Goal: Answer question/provide support

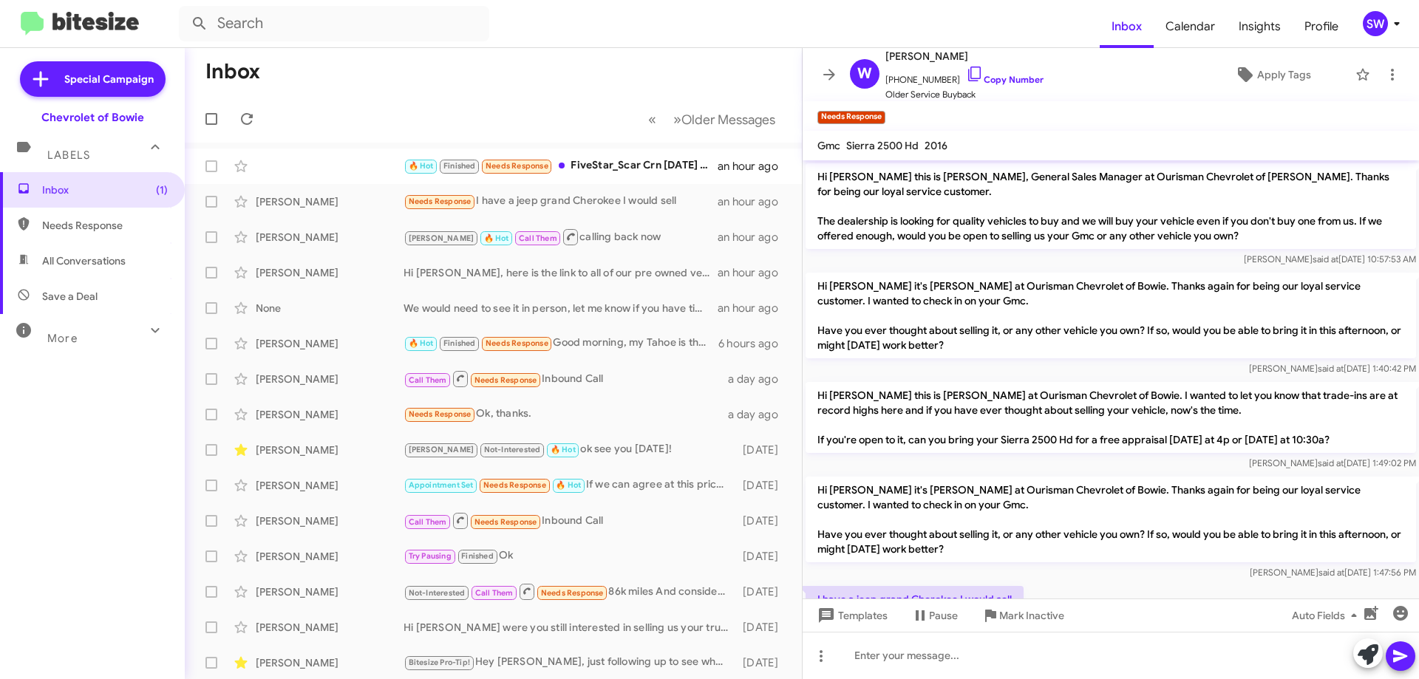
scroll to position [107, 0]
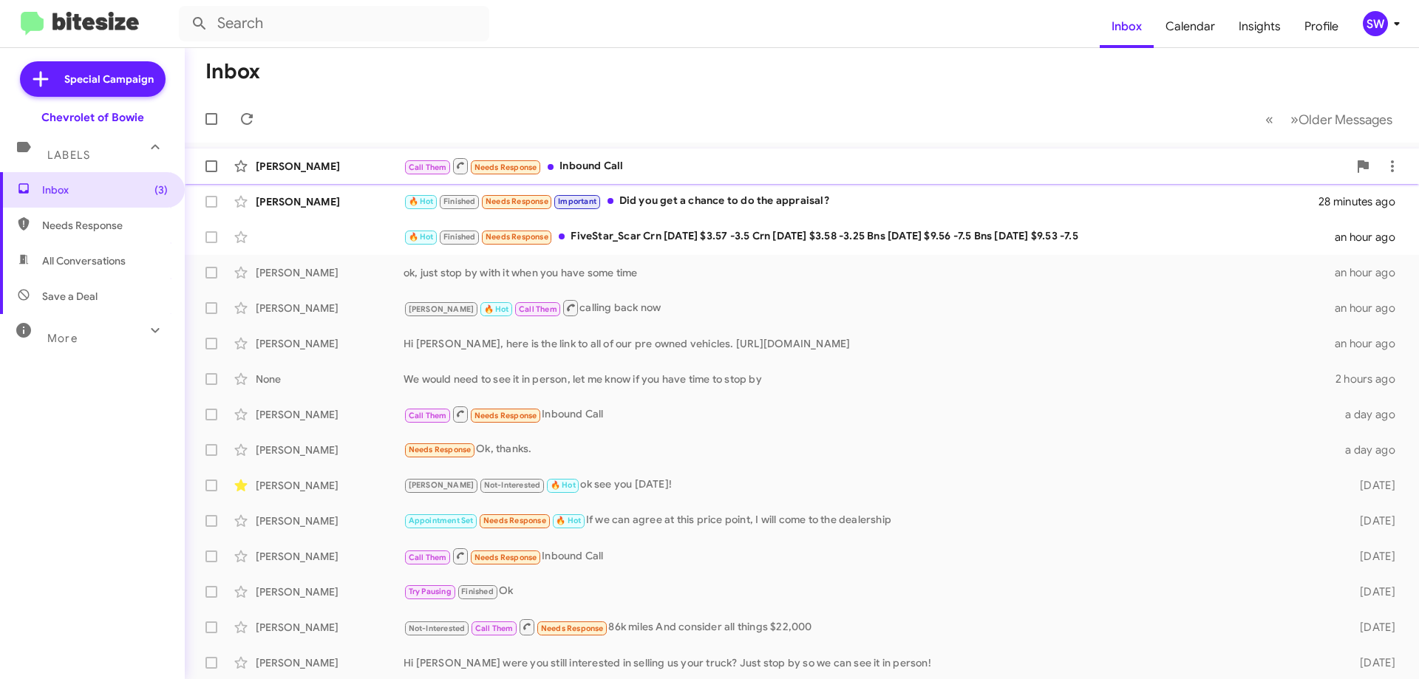
click at [604, 149] on mat-action-list "Gloria Johnson Call Them Needs Response Inbound Call a few seconds ago Denise W…" at bounding box center [802, 500] width 1234 height 715
click at [595, 167] on div "Call Them Needs Response Inbound Call" at bounding box center [876, 166] width 945 height 18
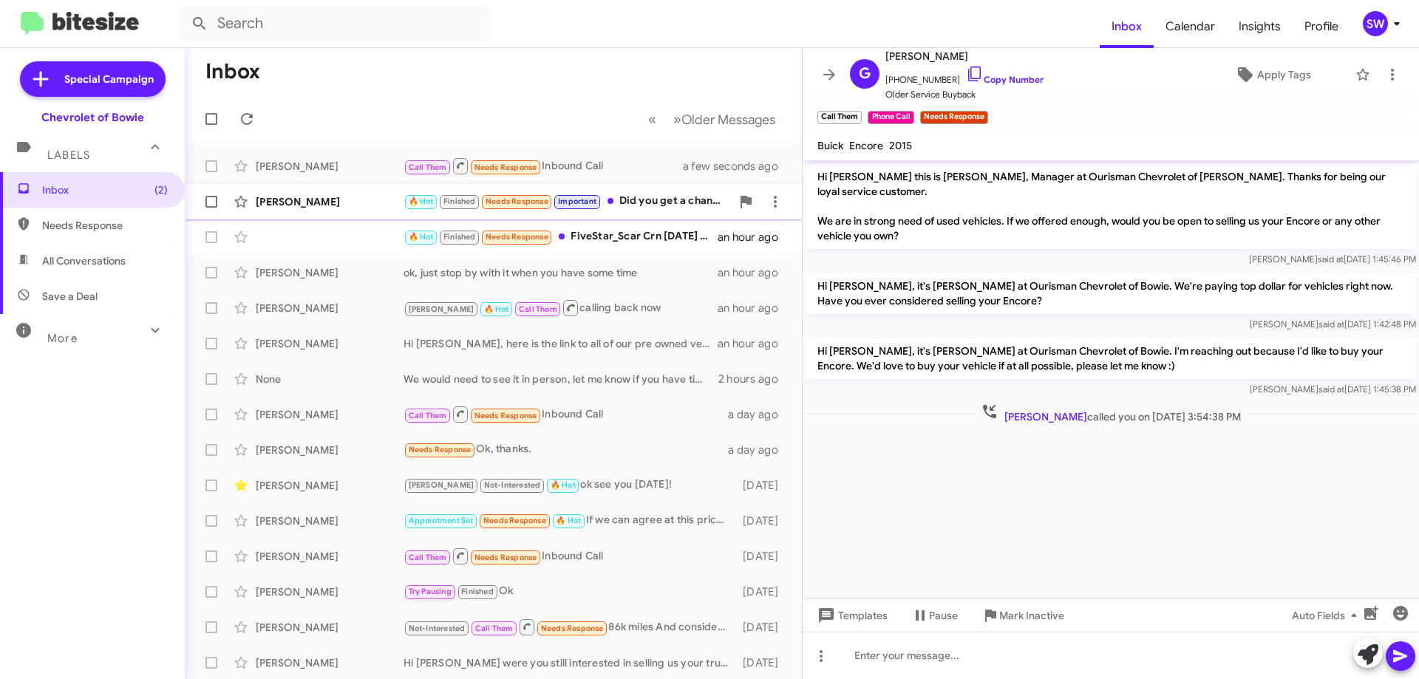
click at [637, 205] on div "🔥 Hot Finished Needs Response Important Did you get a chance to do the appraisa…" at bounding box center [567, 201] width 327 height 17
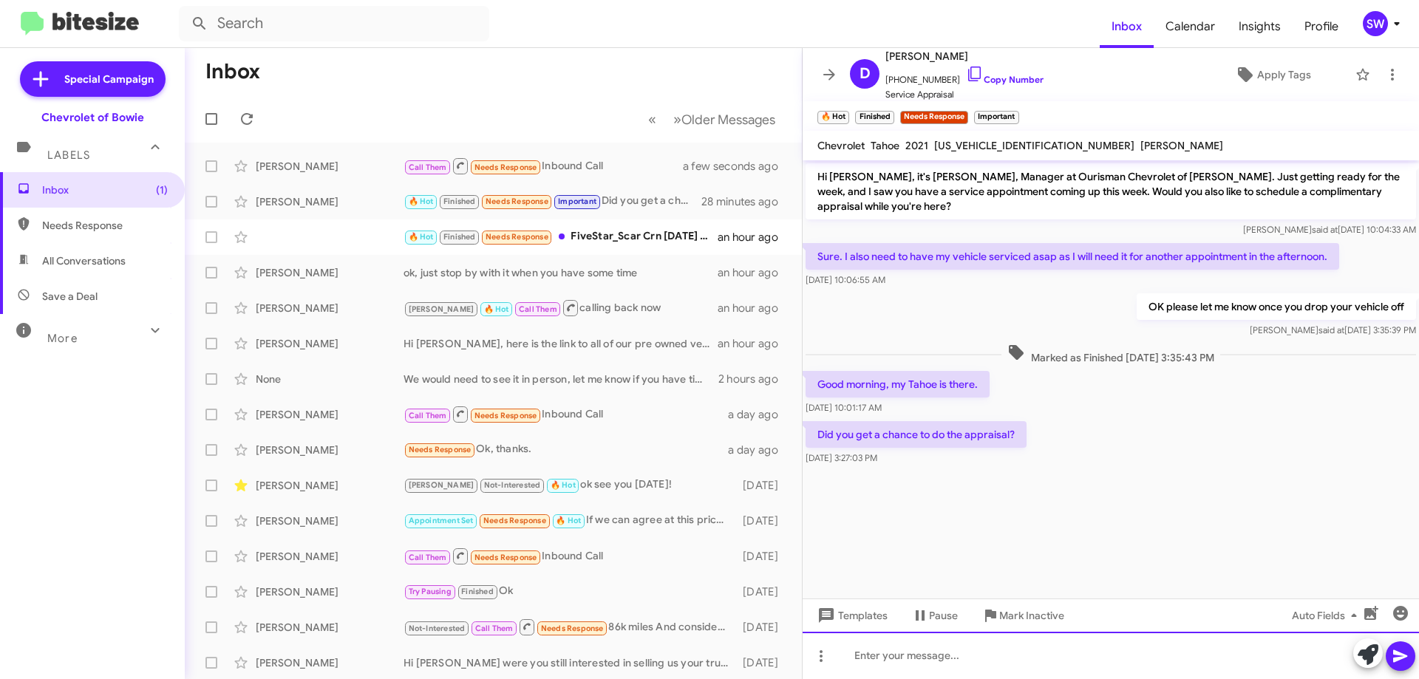
drag, startPoint x: 874, startPoint y: 660, endPoint x: 894, endPoint y: 647, distance: 23.6
click at [876, 657] on div at bounding box center [1111, 655] width 616 height 47
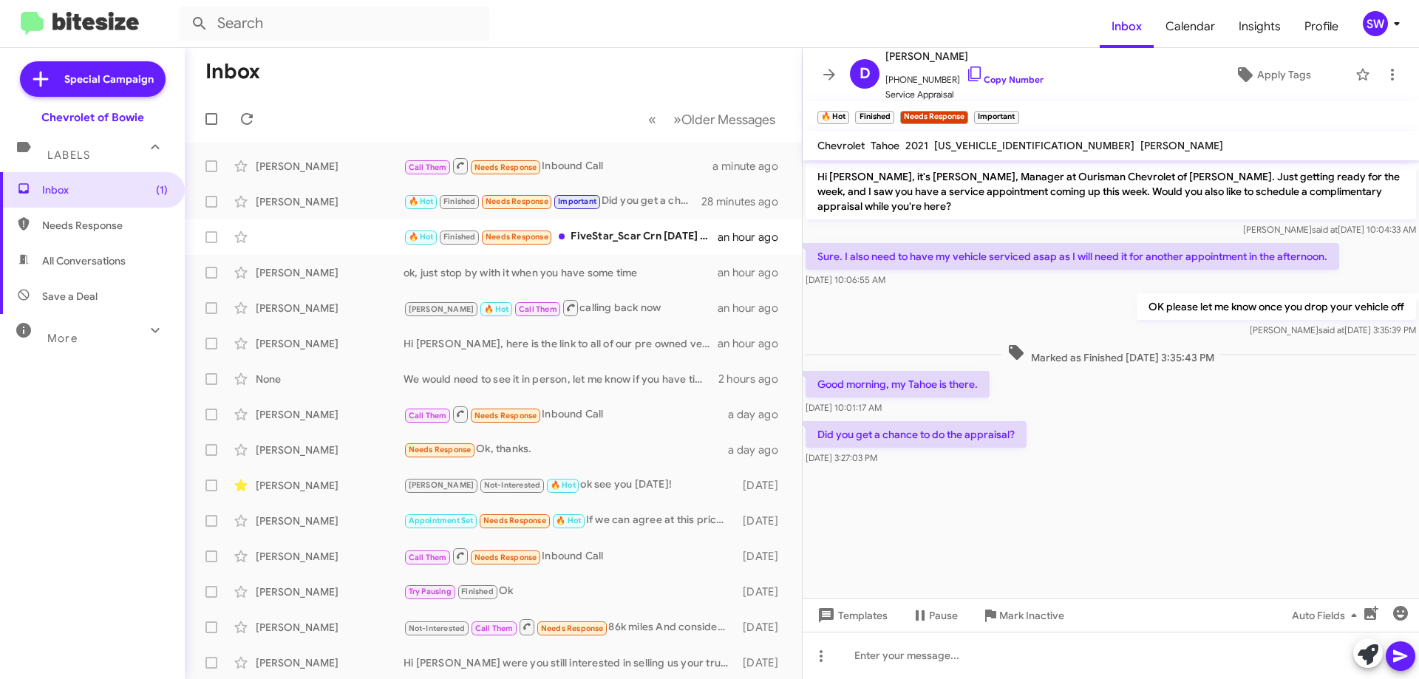
click at [1012, 150] on span "1GNSKSKD6MR107593" at bounding box center [1034, 145] width 200 height 13
copy span "1GNSKSKD6MR107593"
click at [1140, 143] on span "KEVIN WILLIS" at bounding box center [1181, 145] width 83 height 13
click at [1140, 141] on span "KEVIN WILLIS" at bounding box center [1181, 145] width 83 height 13
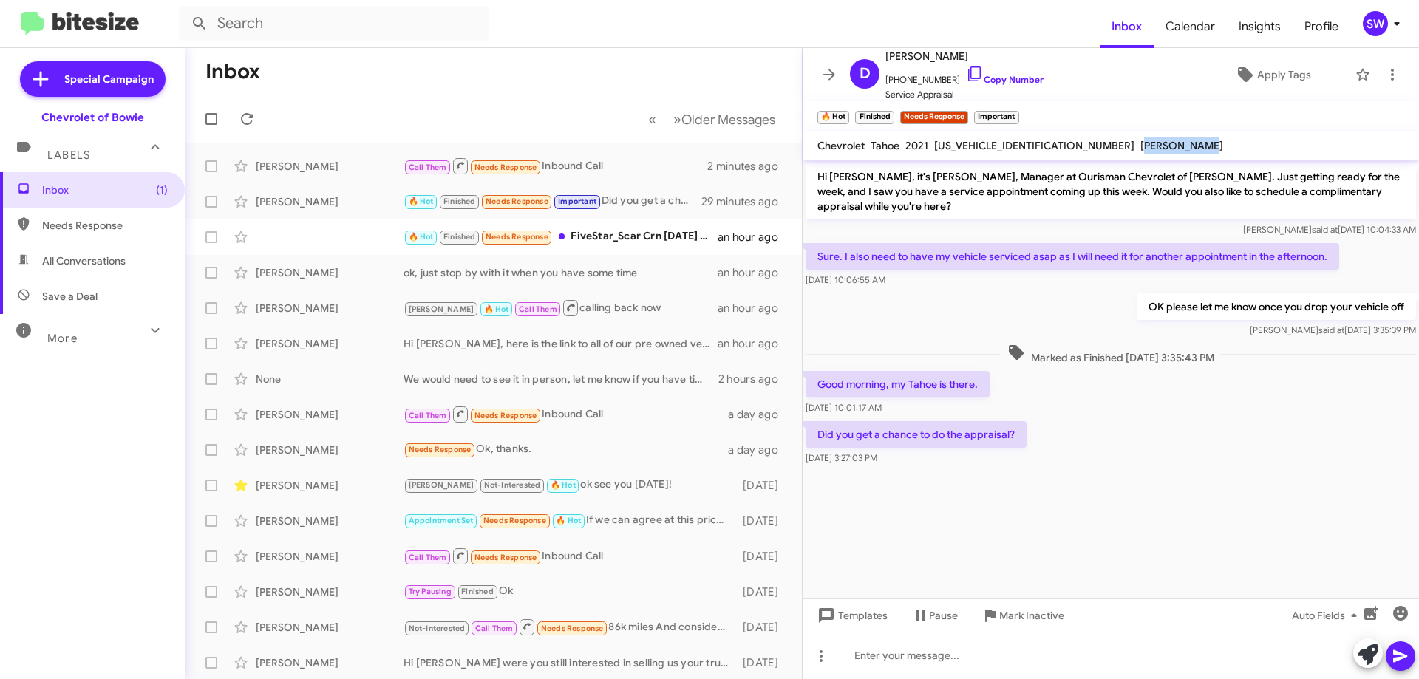
drag, startPoint x: 1119, startPoint y: 146, endPoint x: 1049, endPoint y: 148, distance: 70.2
click at [1052, 150] on mat-toolbar "Chevrolet Tahoe 2021 1GNSKSKD6MR107593 KEVIN WILLIS" at bounding box center [1111, 146] width 616 height 30
drag, startPoint x: 1047, startPoint y: 146, endPoint x: 1098, endPoint y: 146, distance: 51.0
click at [1137, 146] on div "KEVIN WILLIS" at bounding box center [1181, 146] width 89 height 18
click at [1140, 146] on span "KEVIN WILLIS" at bounding box center [1181, 145] width 83 height 13
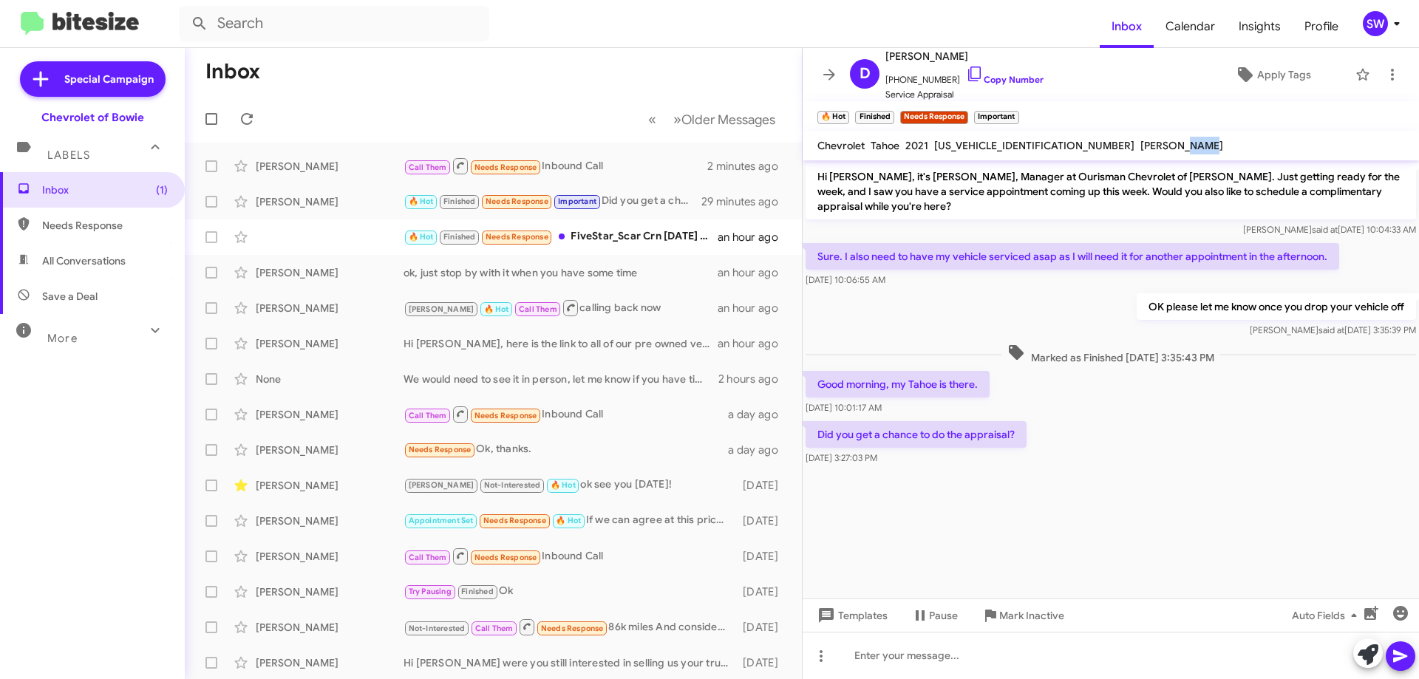
drag, startPoint x: 1119, startPoint y: 143, endPoint x: 1088, endPoint y: 130, distance: 33.8
click at [1089, 135] on mat-toolbar "Chevrolet Tahoe 2021 1GNSKSKD6MR107593 KEVIN WILLIS" at bounding box center [1111, 146] width 616 height 30
click at [1091, 109] on mat-toolbar "🔥 Hot × Finished × Needs Response × Important ×" at bounding box center [1111, 116] width 616 height 30
click at [1140, 143] on span "KEVIN WILLIS" at bounding box center [1181, 145] width 83 height 13
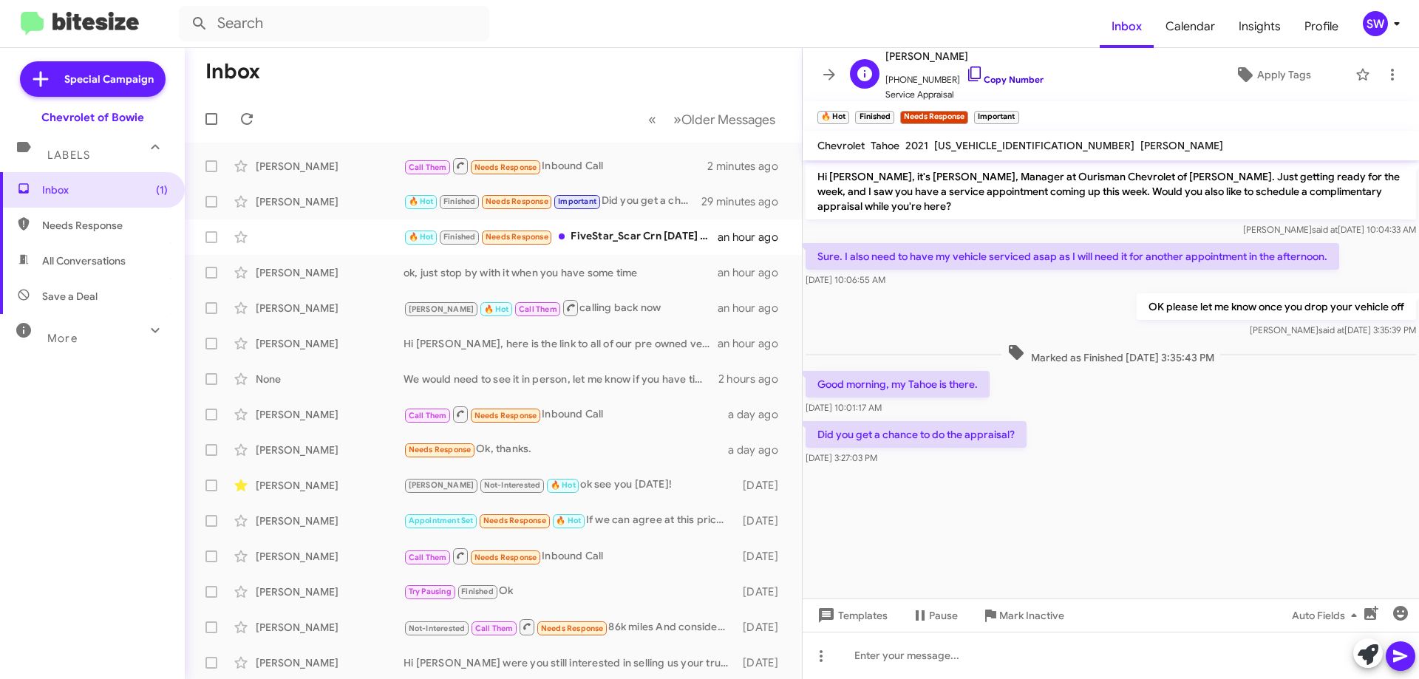
click at [966, 73] on icon at bounding box center [975, 74] width 18 height 18
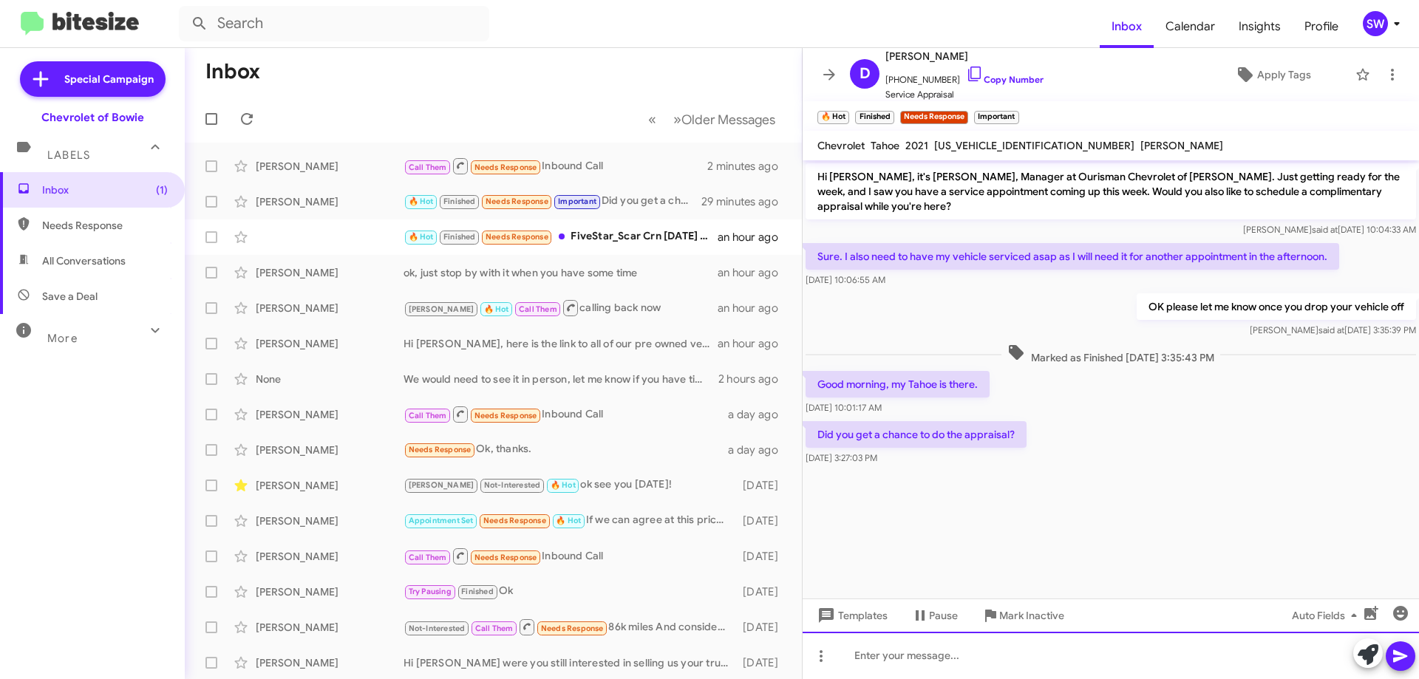
click at [936, 659] on div at bounding box center [1111, 655] width 616 height 47
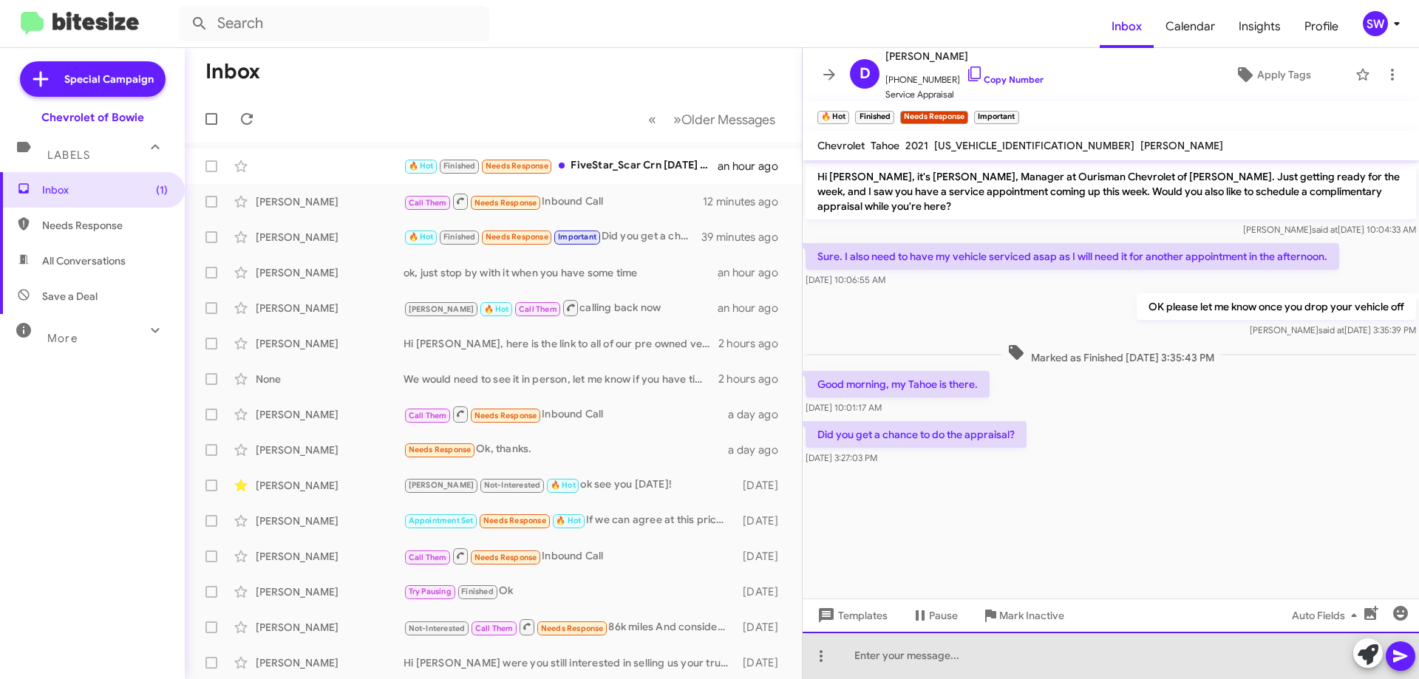
drag, startPoint x: 953, startPoint y: 650, endPoint x: 949, endPoint y: 665, distance: 15.4
click at [953, 651] on div at bounding box center [1111, 655] width 616 height 47
click at [1051, 650] on div "Yes, it looks to be somewhere" at bounding box center [1111, 655] width 616 height 47
